Goal: Use online tool/utility: Utilize a website feature to perform a specific function

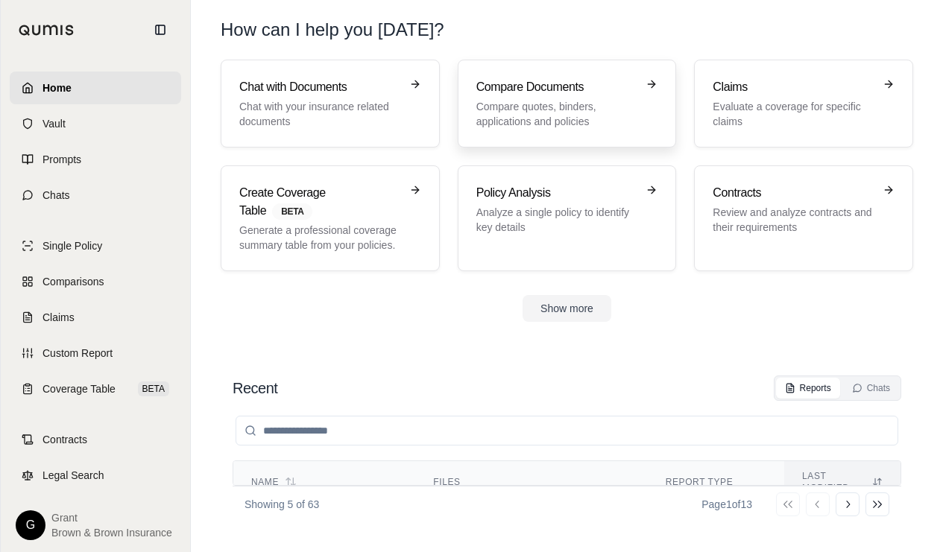
click at [545, 128] on p "Compare quotes, binders, applications and policies" at bounding box center [556, 114] width 161 height 30
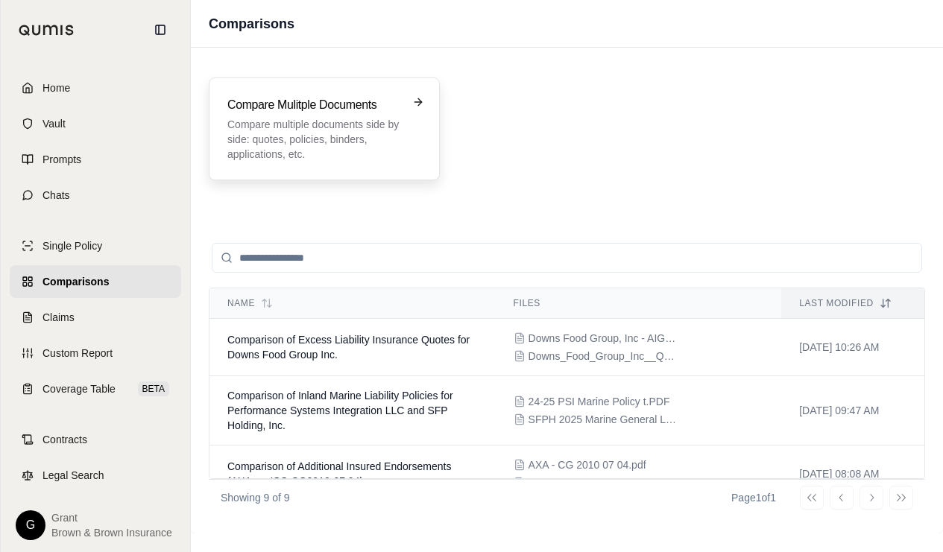
click at [401, 136] on div "Compare Mulitple Documents Compare multiple documents side by side: quotes, pol…" at bounding box center [324, 129] width 194 height 66
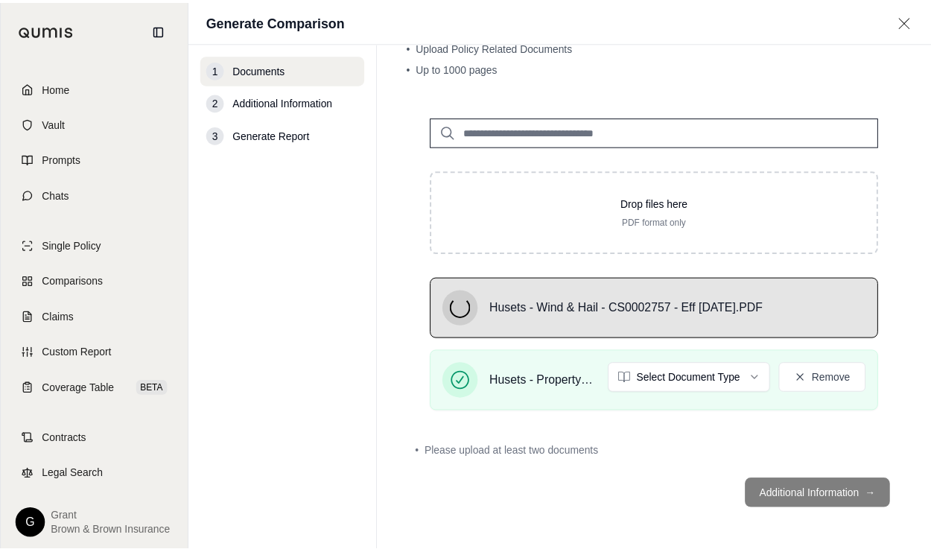
scroll to position [60, 0]
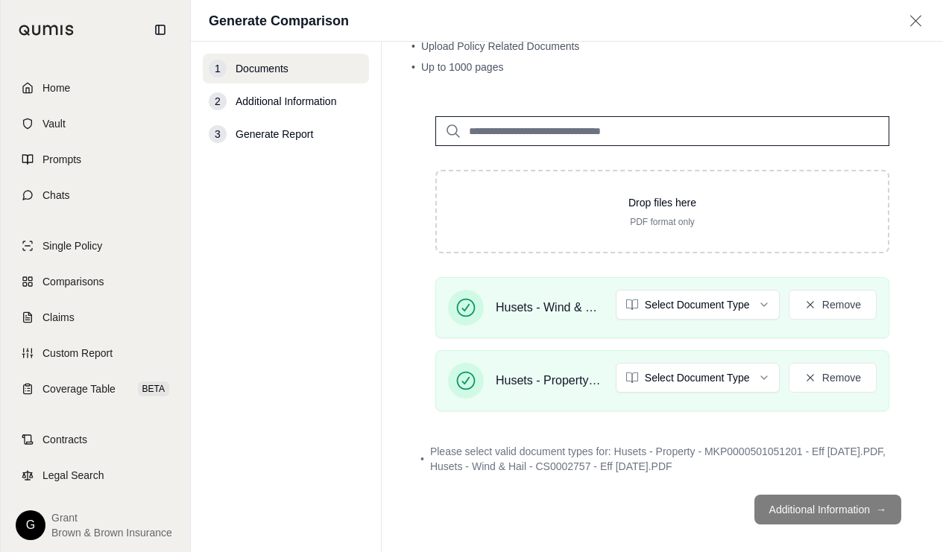
click at [22, 89] on icon at bounding box center [28, 88] width 12 height 12
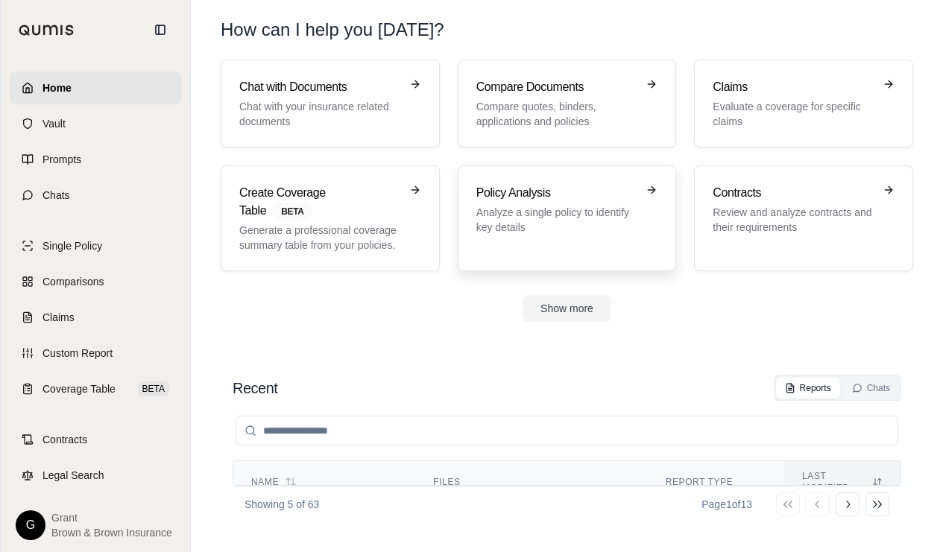
click at [593, 227] on p "Analyze a single policy to identify key details" at bounding box center [556, 220] width 161 height 30
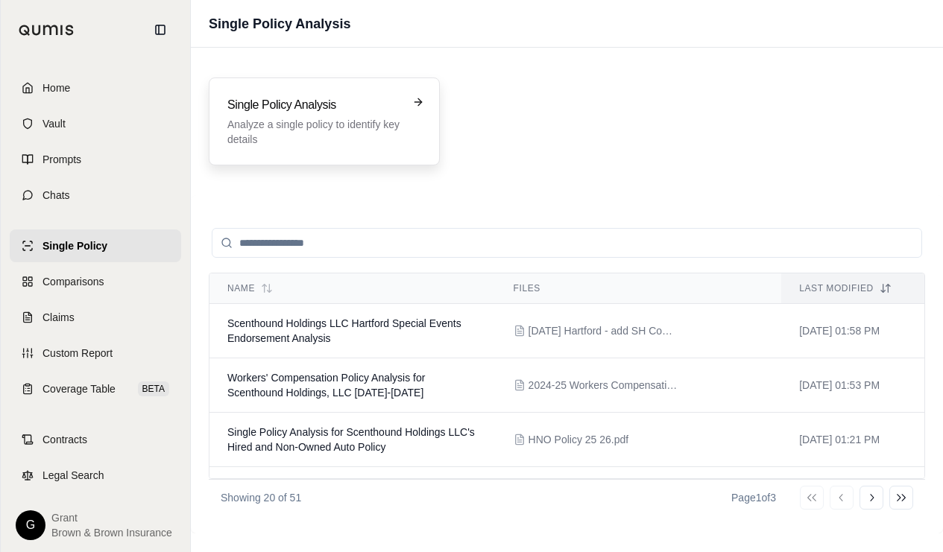
click at [344, 127] on p "Analyze a single policy to identify key details" at bounding box center [313, 132] width 173 height 30
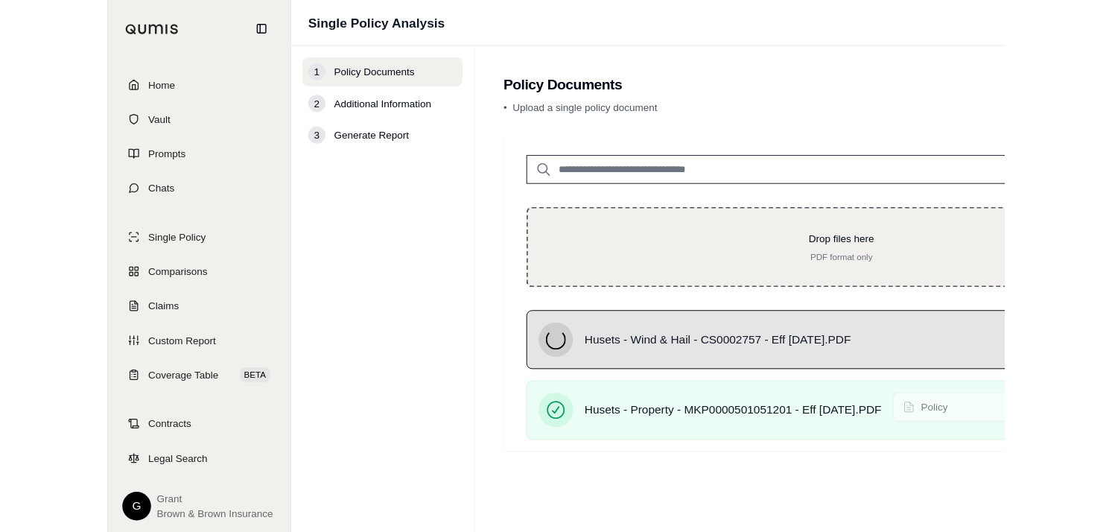
scroll to position [11, 0]
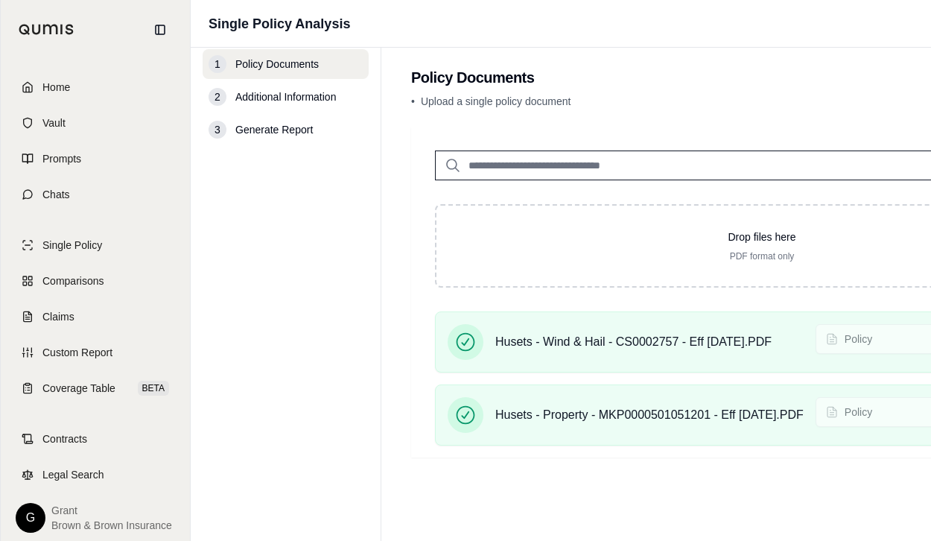
click at [931, 541] on html "Home Vault Prompts Chats Single Policy Comparisons Claims Custom Report Coverag…" at bounding box center [465, 265] width 931 height 551
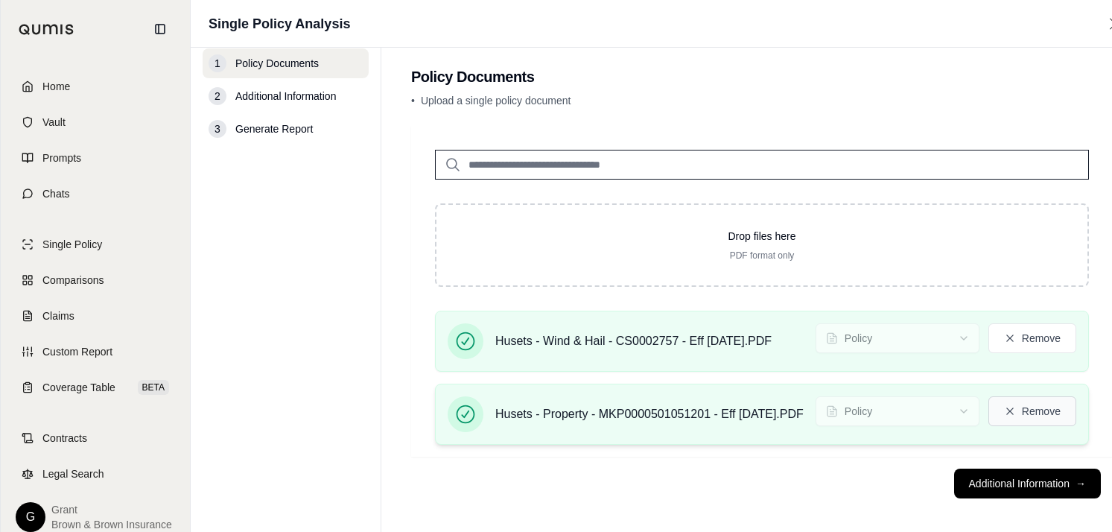
click at [942, 404] on button "Remove" at bounding box center [1033, 411] width 88 height 30
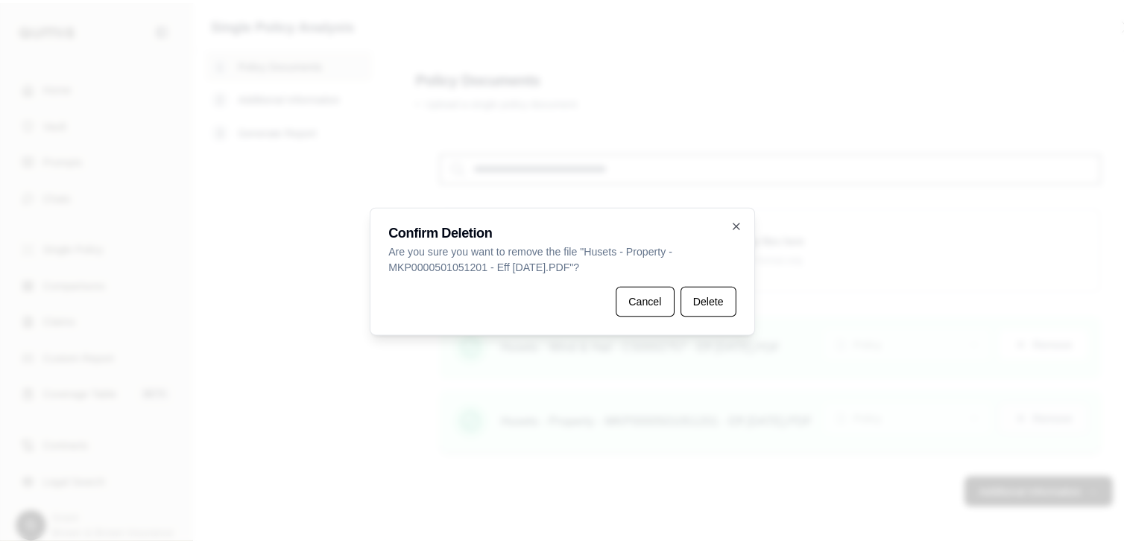
scroll to position [8, 0]
click at [691, 300] on button "Delete" at bounding box center [706, 302] width 55 height 30
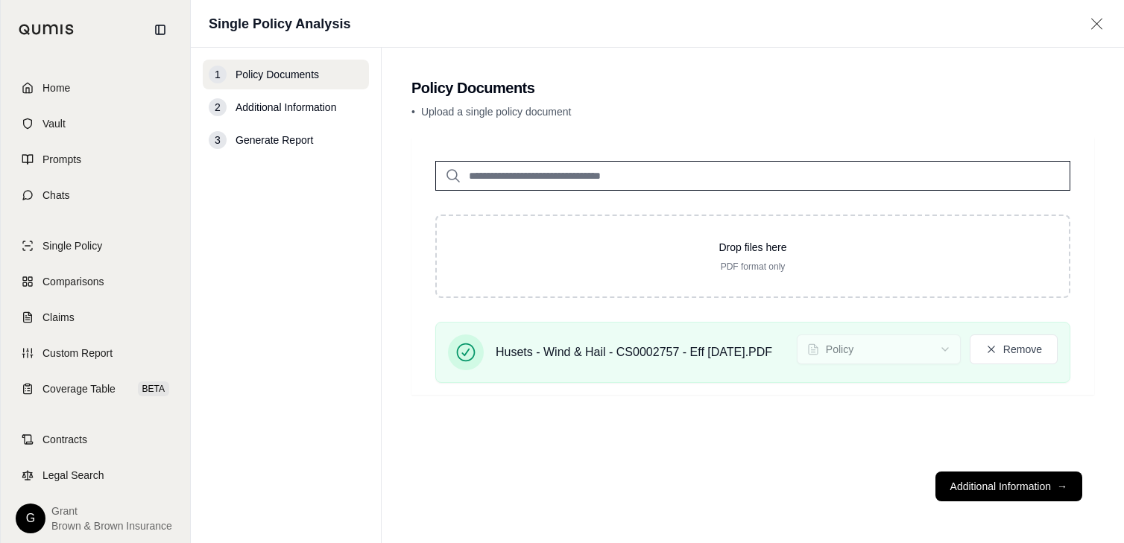
click at [942, 472] on button "Additional Information →" at bounding box center [1008, 487] width 147 height 30
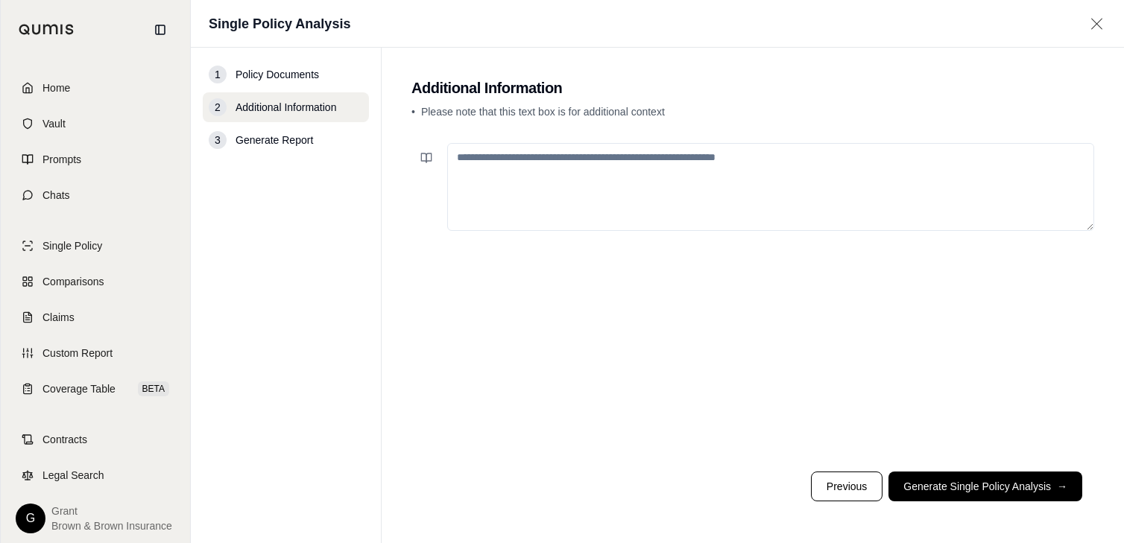
click at [694, 212] on textarea at bounding box center [770, 187] width 647 height 88
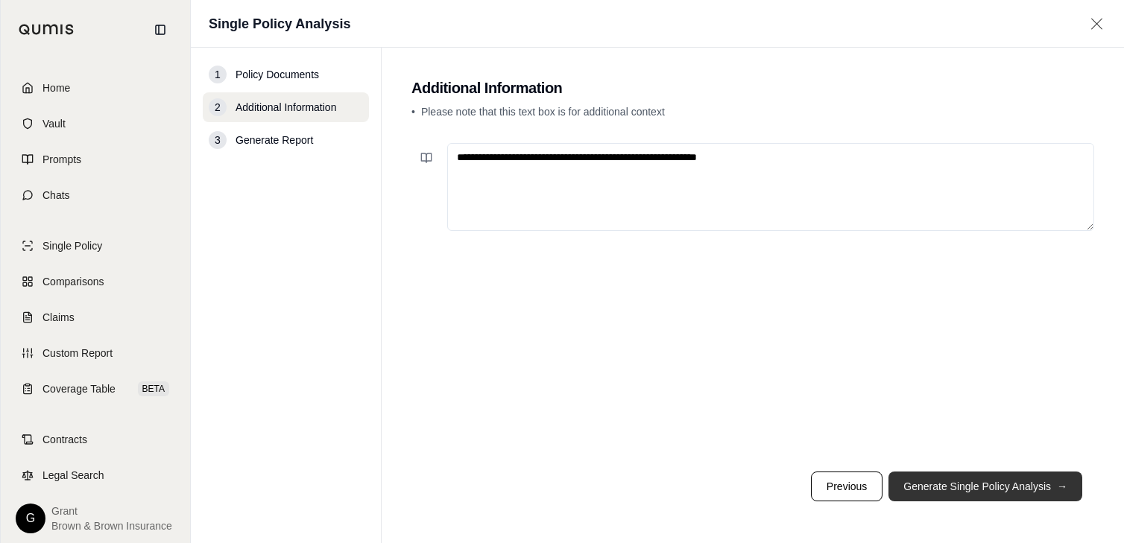
type textarea "**********"
click at [942, 492] on button "Generate Single Policy Analysis →" at bounding box center [985, 487] width 194 height 30
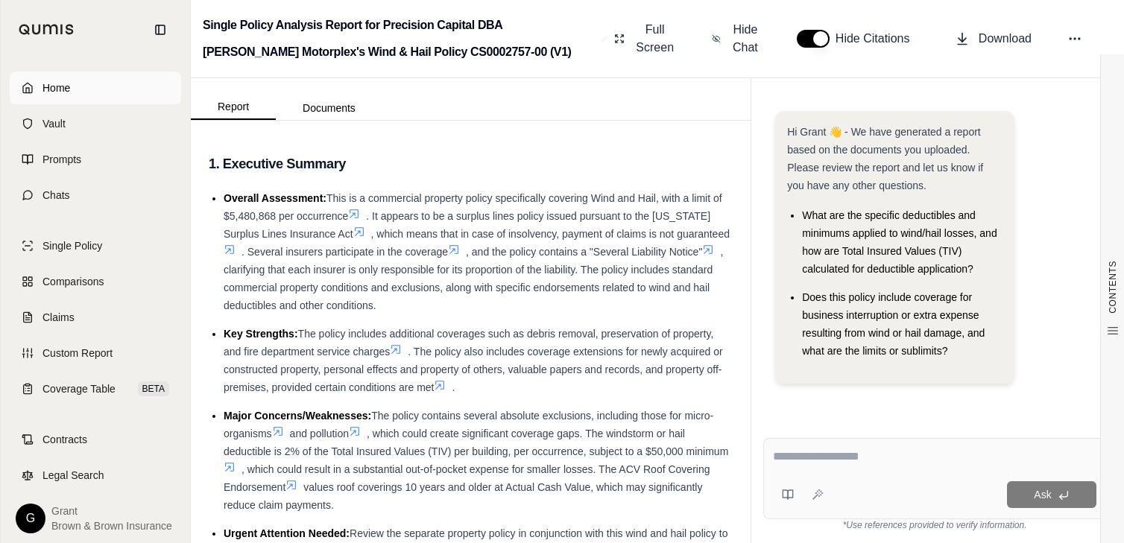
click at [57, 97] on link "Home" at bounding box center [95, 88] width 171 height 33
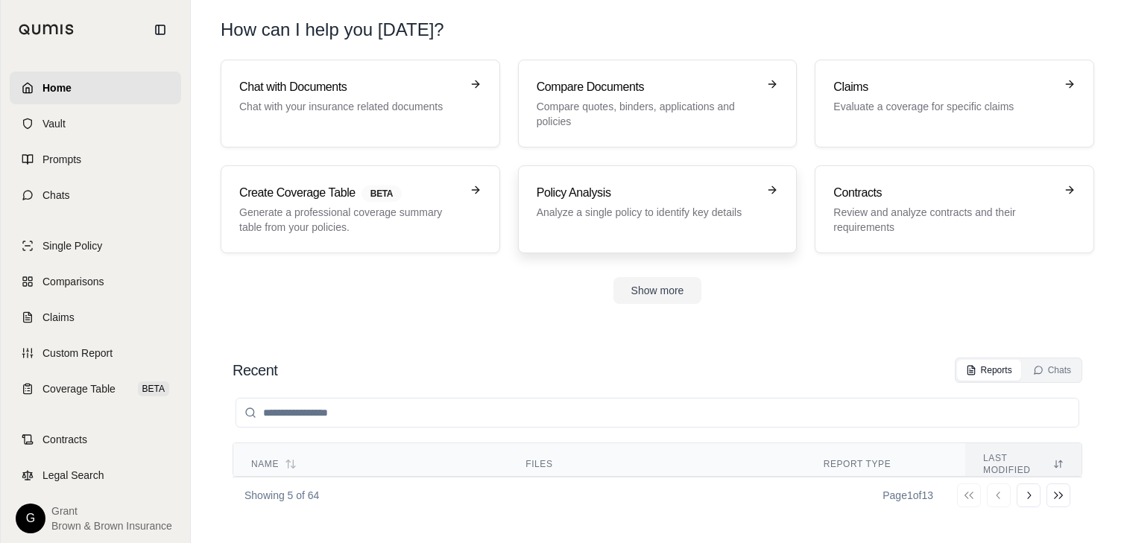
click at [637, 187] on h3 "Policy Analysis" at bounding box center [646, 193] width 221 height 18
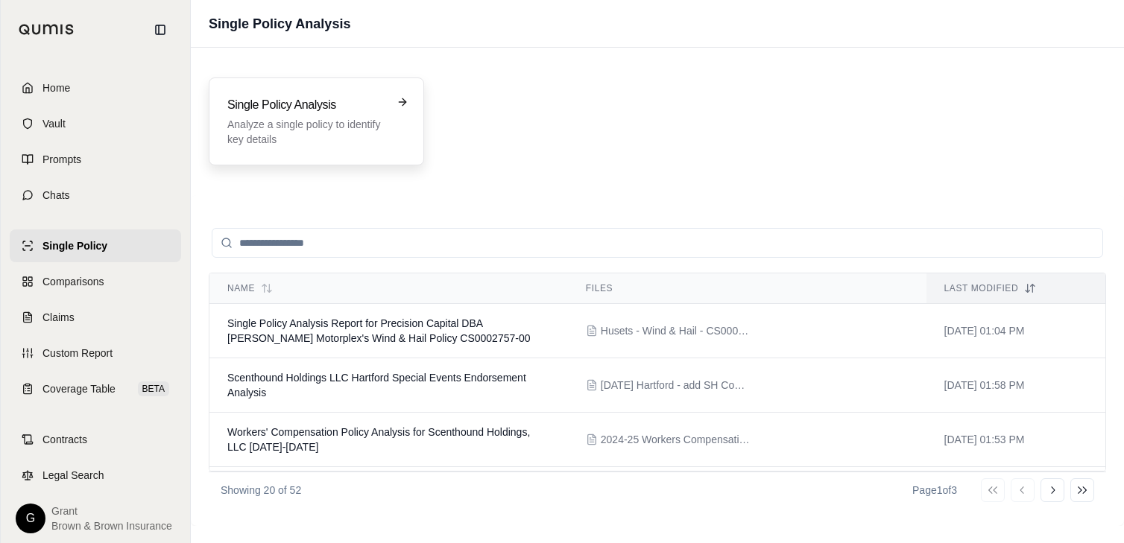
click at [247, 148] on div "Single Policy Analysis Analyze a single policy to identify key details" at bounding box center [316, 121] width 215 height 88
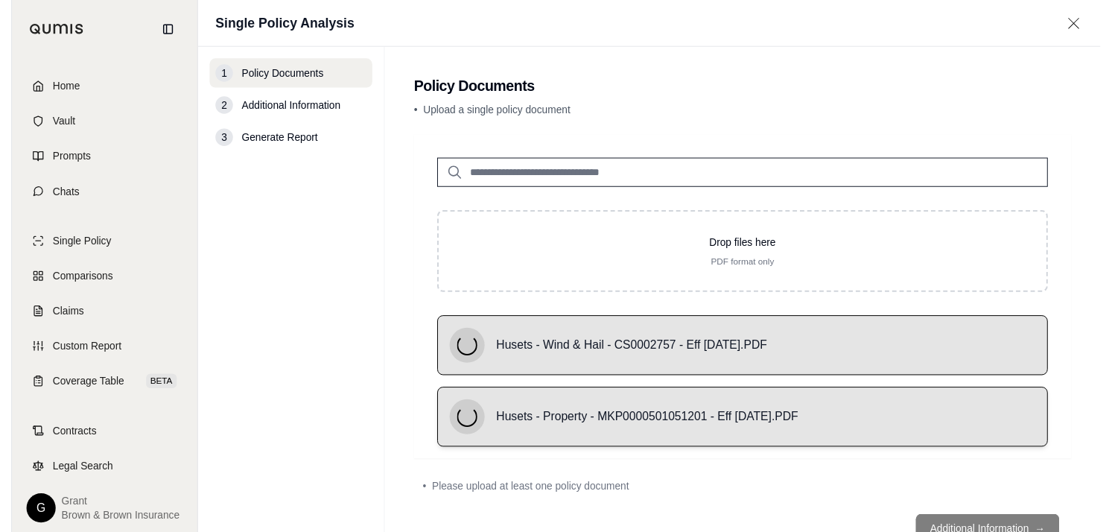
scroll to position [19, 0]
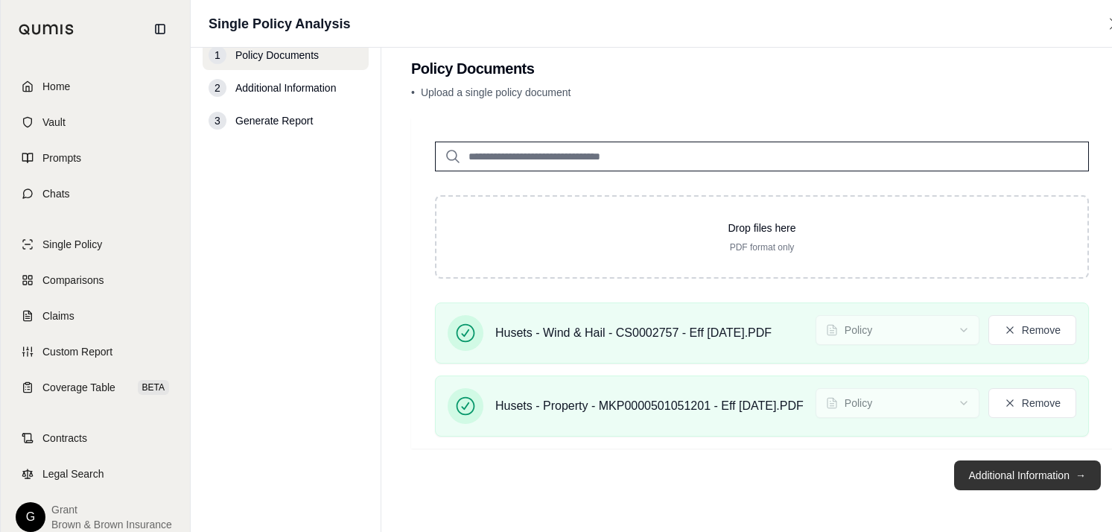
click at [942, 467] on button "Additional Information →" at bounding box center [1028, 475] width 147 height 30
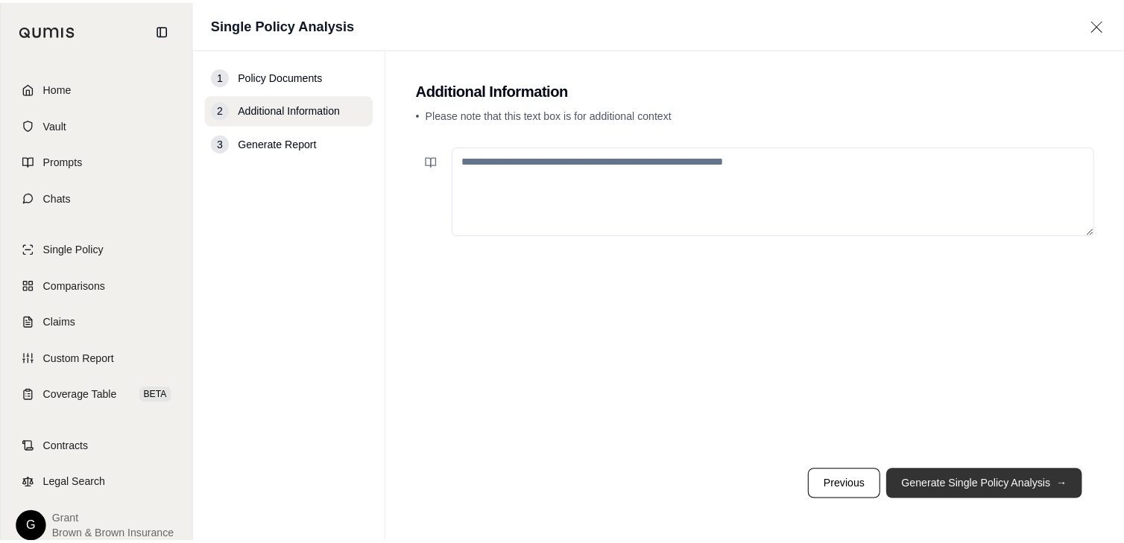
scroll to position [0, 0]
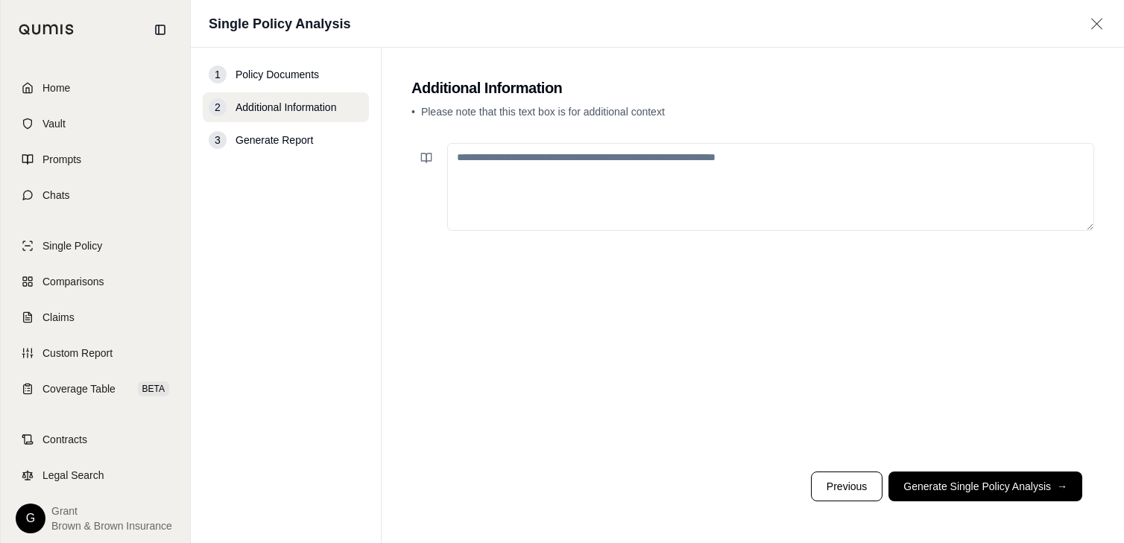
click at [735, 208] on textarea at bounding box center [770, 187] width 647 height 88
type textarea "*"
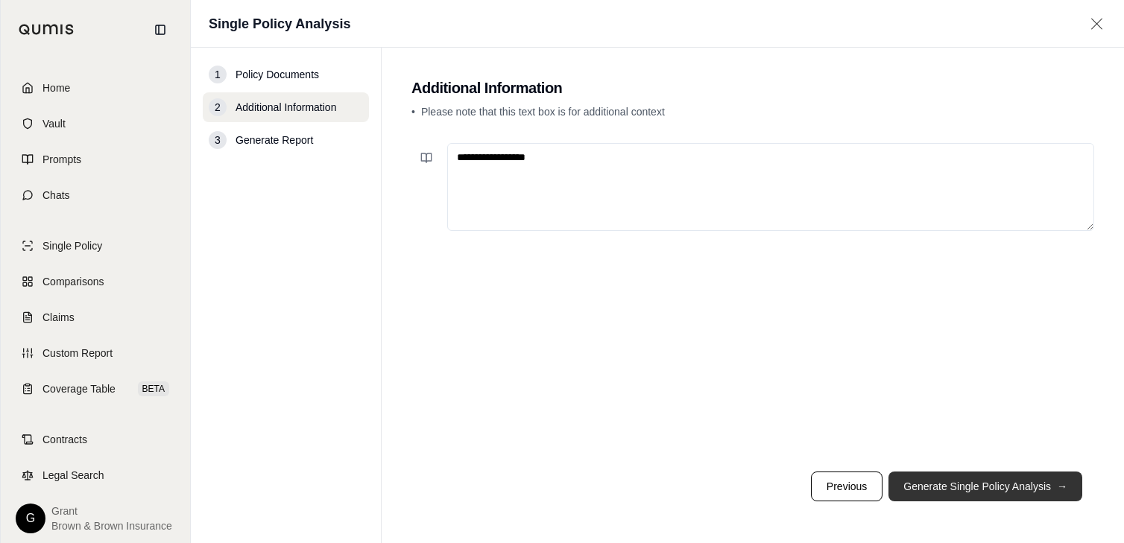
type textarea "**********"
click at [942, 500] on button "Generate Single Policy Analysis →" at bounding box center [985, 487] width 194 height 30
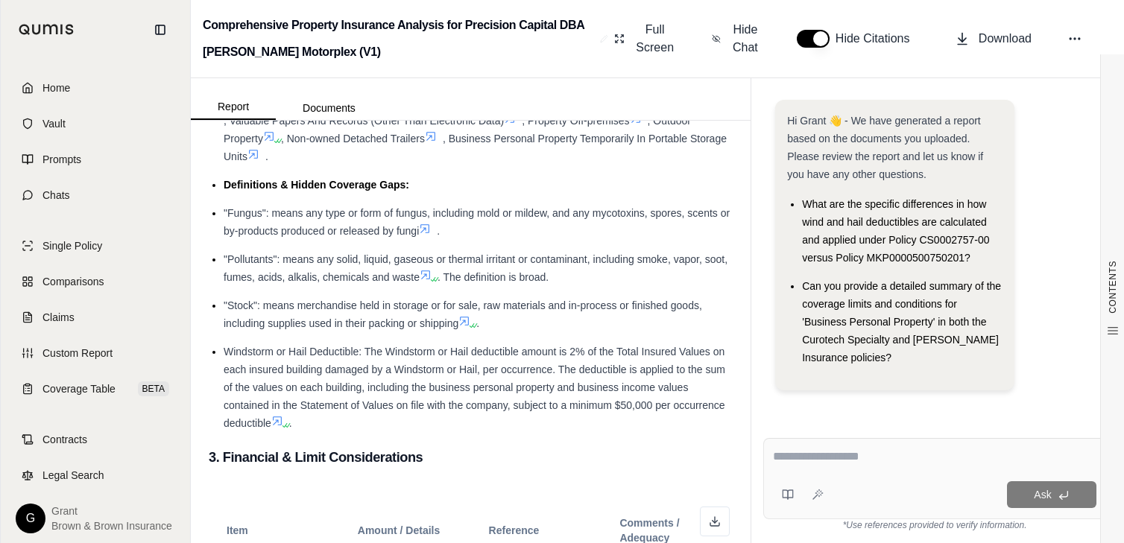
scroll to position [894, 0]
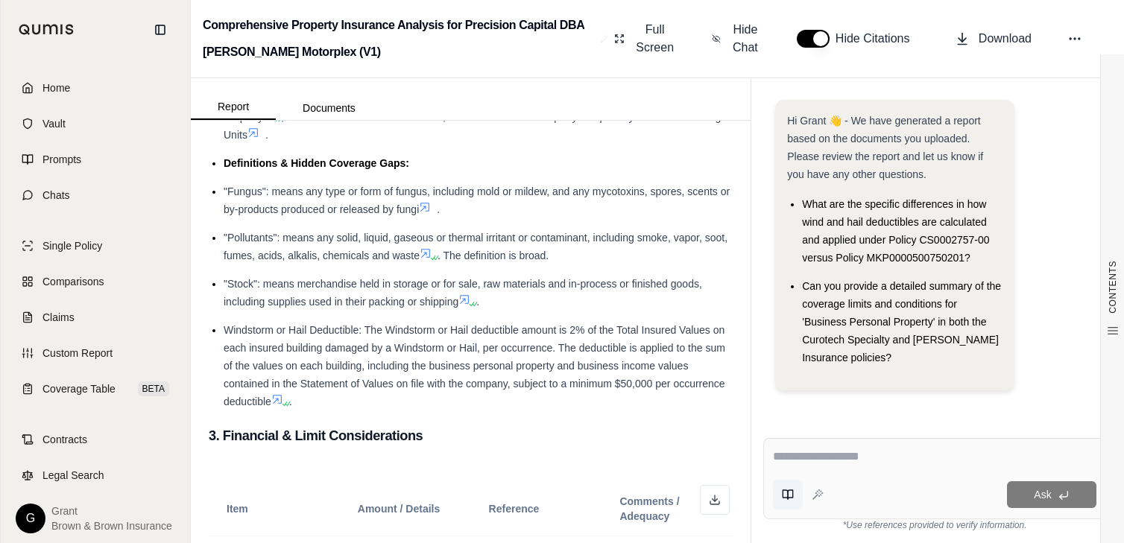
click at [783, 493] on icon at bounding box center [785, 494] width 5 height 9
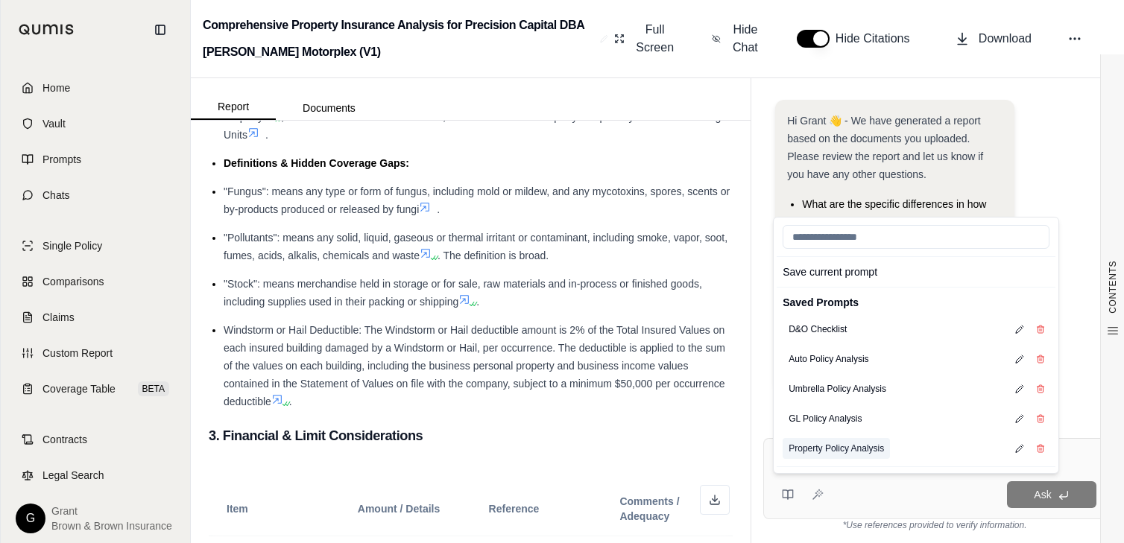
click at [828, 446] on button "Property Policy Analysis" at bounding box center [835, 448] width 107 height 21
type textarea "**********"
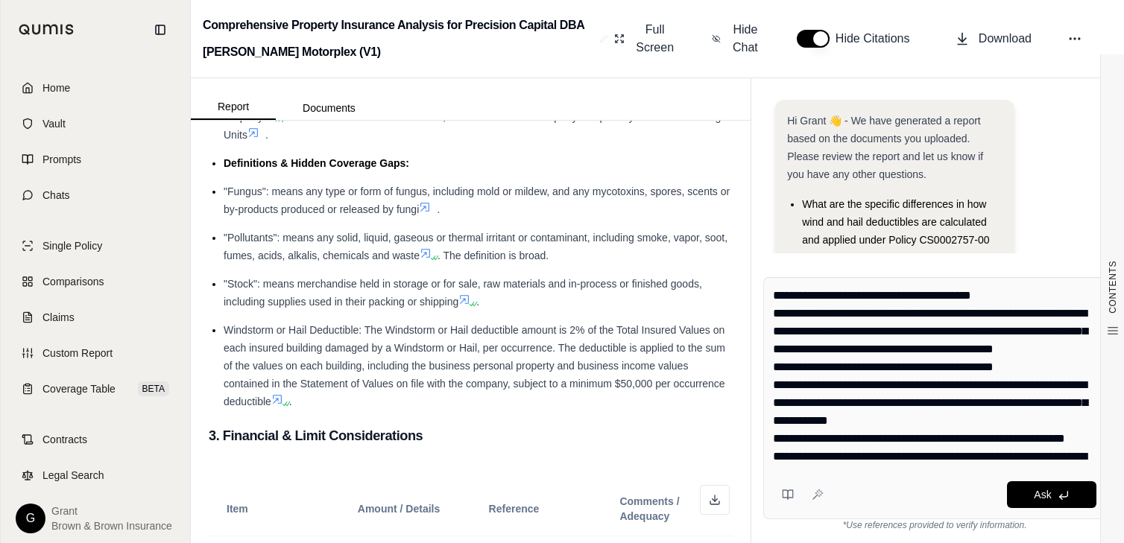
click at [881, 506] on div "Ask" at bounding box center [962, 494] width 267 height 27
click at [942, 494] on button "Ask" at bounding box center [1051, 494] width 89 height 27
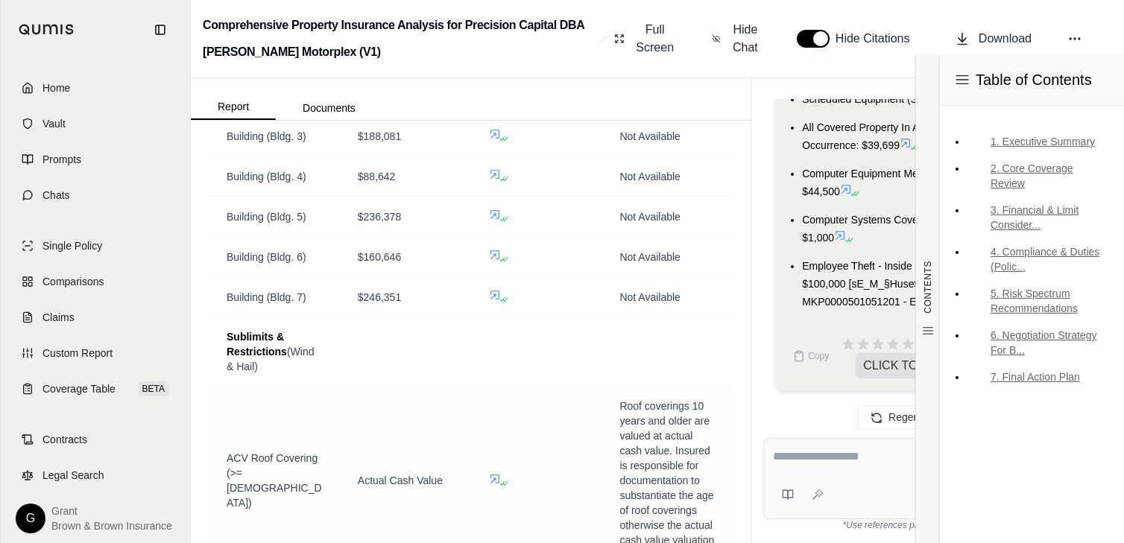
scroll to position [1863, 0]
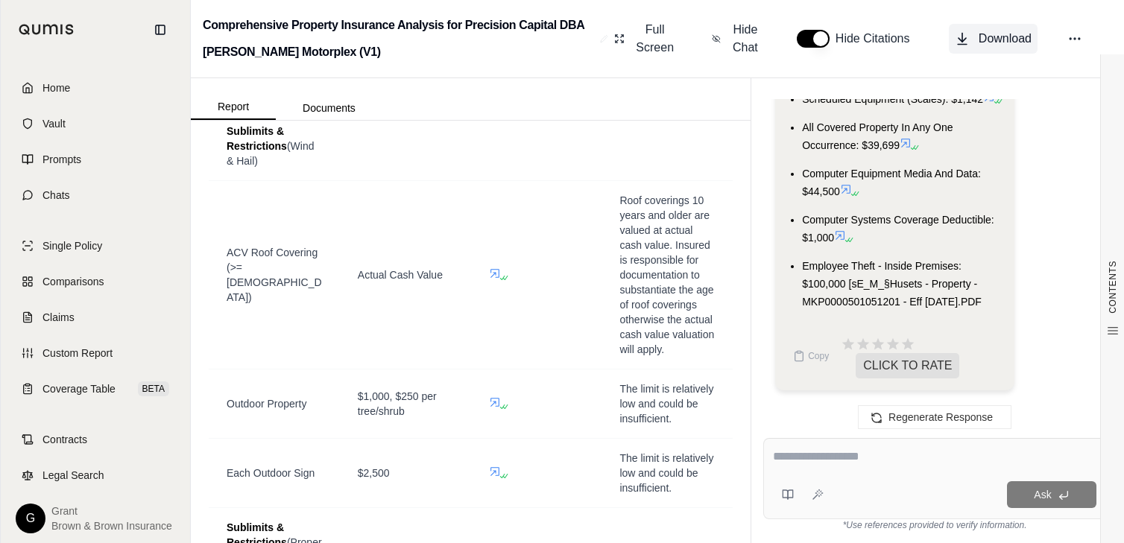
click at [942, 27] on button "Download" at bounding box center [993, 39] width 89 height 30
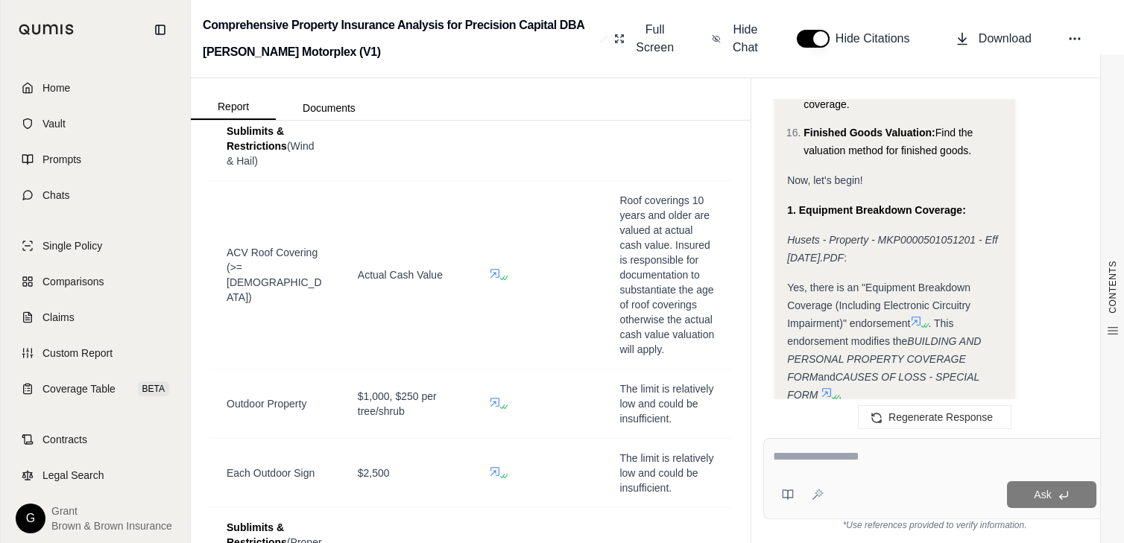
scroll to position [2697, 0]
click at [803, 215] on strong "1. Equipment Breakdown Coverage:" at bounding box center [876, 209] width 179 height 12
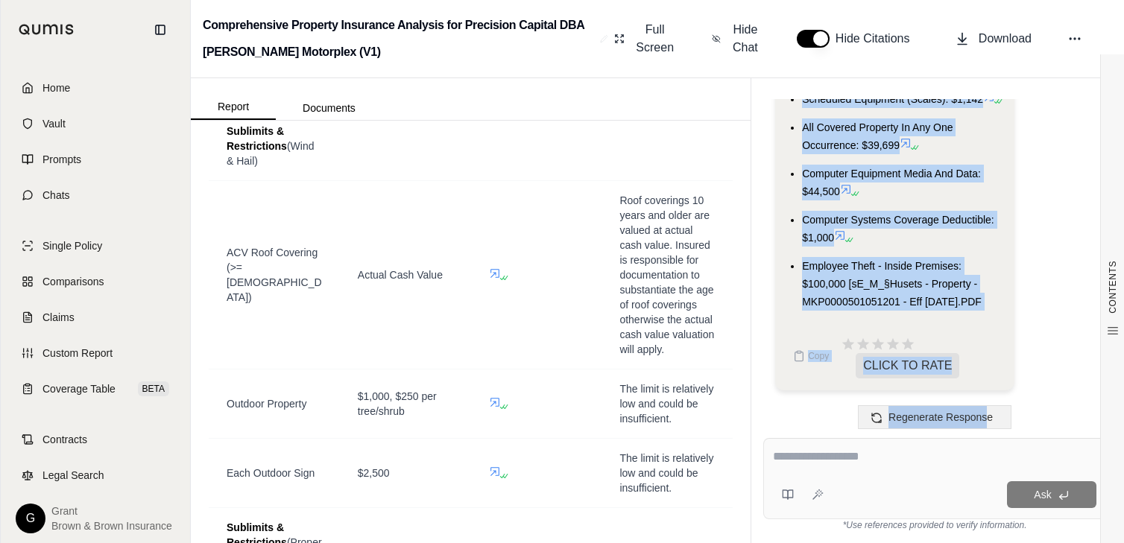
scroll to position [12310, 0]
drag, startPoint x: 787, startPoint y: 265, endPoint x: 997, endPoint y: 310, distance: 215.0
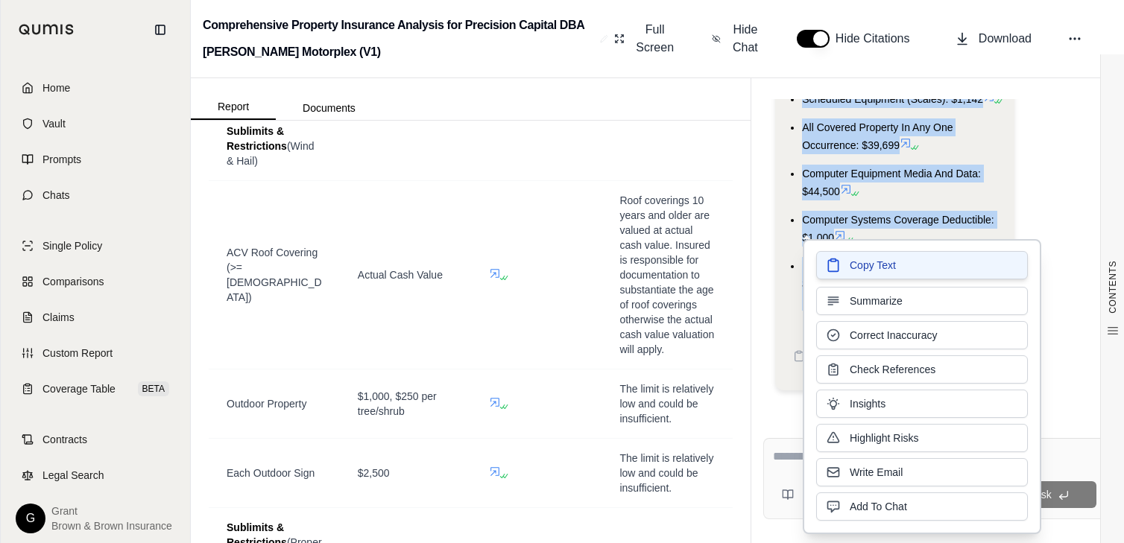
click at [942, 268] on button "Copy Text" at bounding box center [922, 265] width 212 height 28
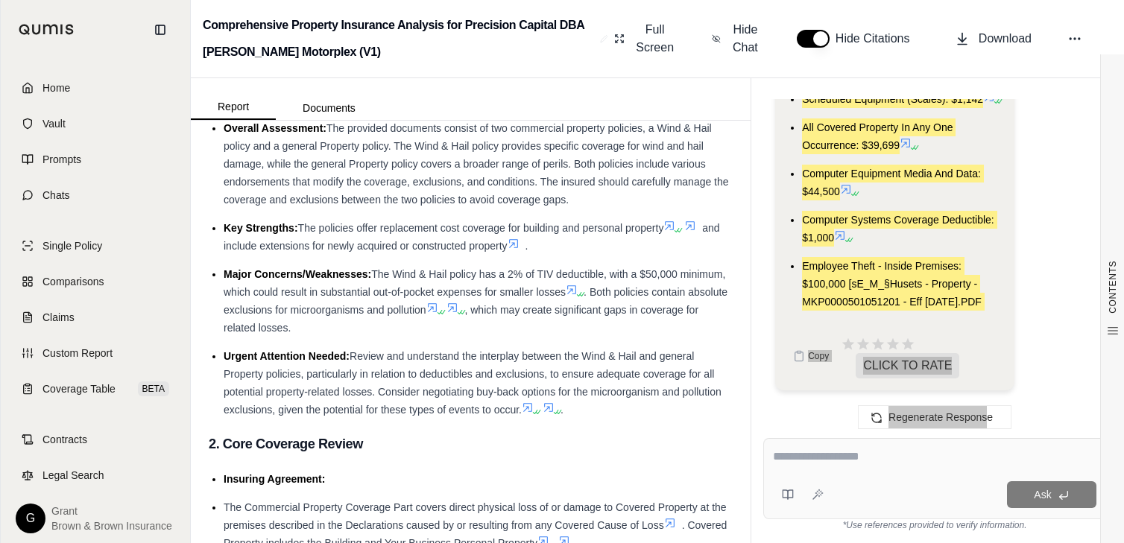
scroll to position [0, 0]
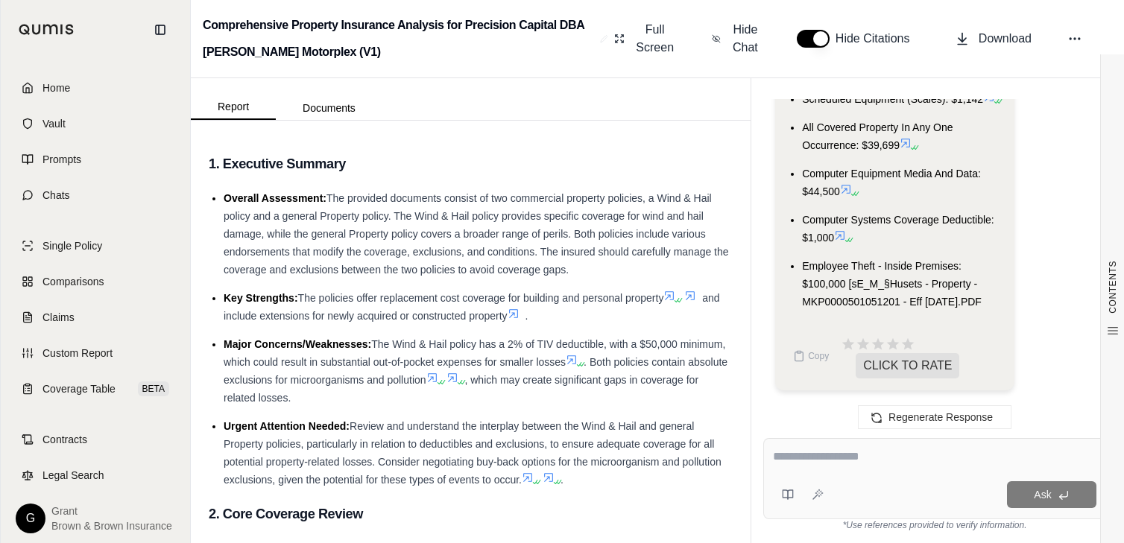
click at [503, 420] on li "Urgent Attention Needed: Review and understand the interplay between the Wind &…" at bounding box center [478, 453] width 509 height 72
